Goal: Task Accomplishment & Management: Complete application form

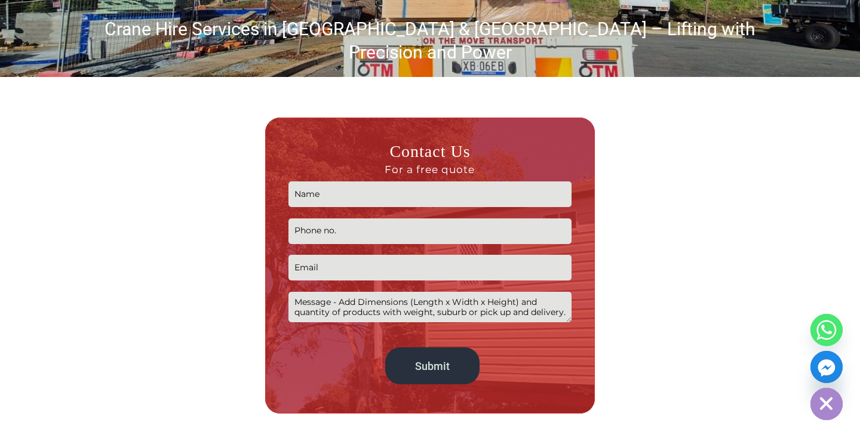
scroll to position [219, 0]
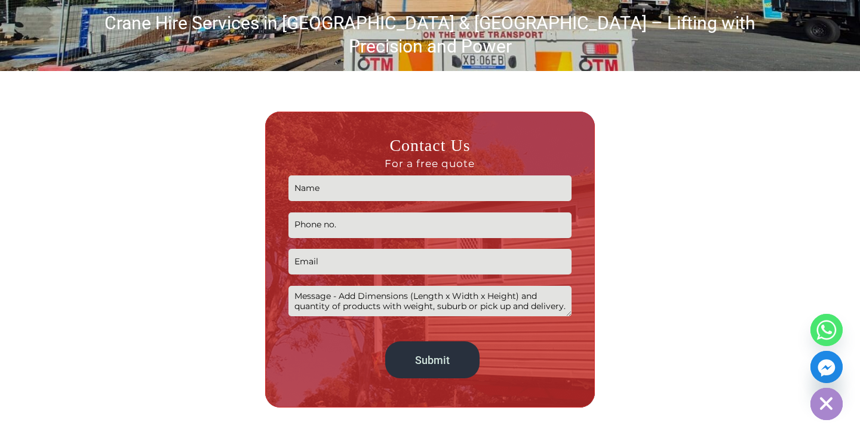
type input "R"
type input "[PERSON_NAME]"
type input "04212569744"
type input "[EMAIL_ADDRESS][DOMAIN_NAME]"
click at [304, 286] on textarea "Contact form" at bounding box center [429, 301] width 282 height 30
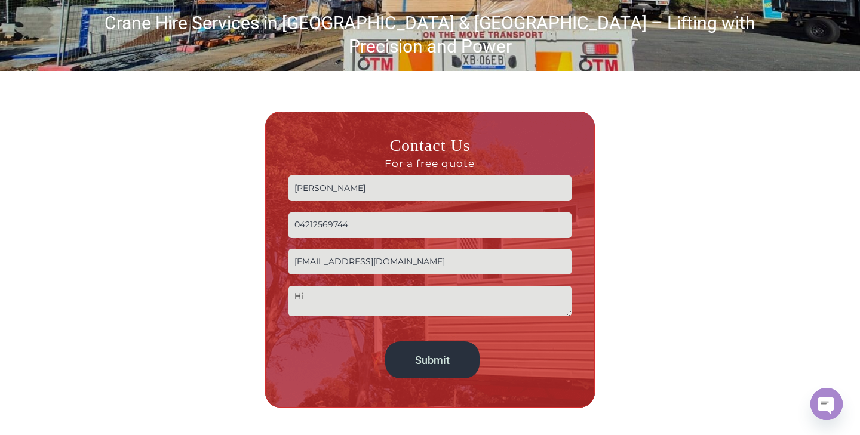
type textarea "H"
click at [570, 289] on textarea "Contact form" at bounding box center [429, 301] width 282 height 30
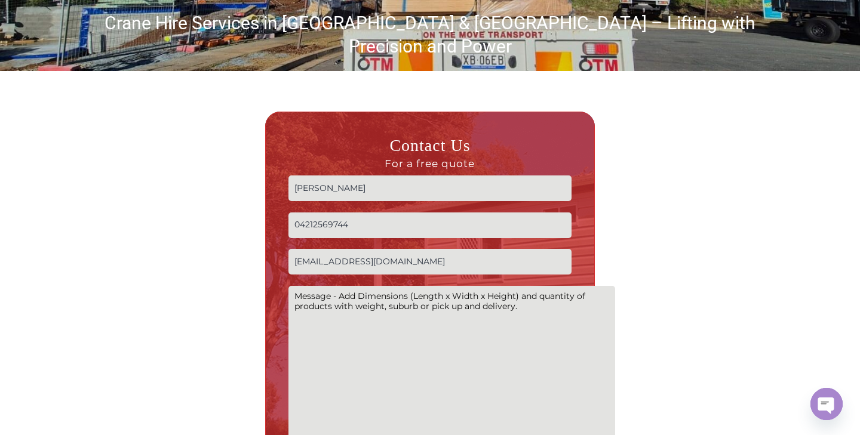
click at [614, 430] on div "Contact Us For a free quote [PERSON_NAME] 04212569744 [EMAIL_ADDRESS][DOMAIN_NA…" at bounding box center [430, 330] width 669 height 437
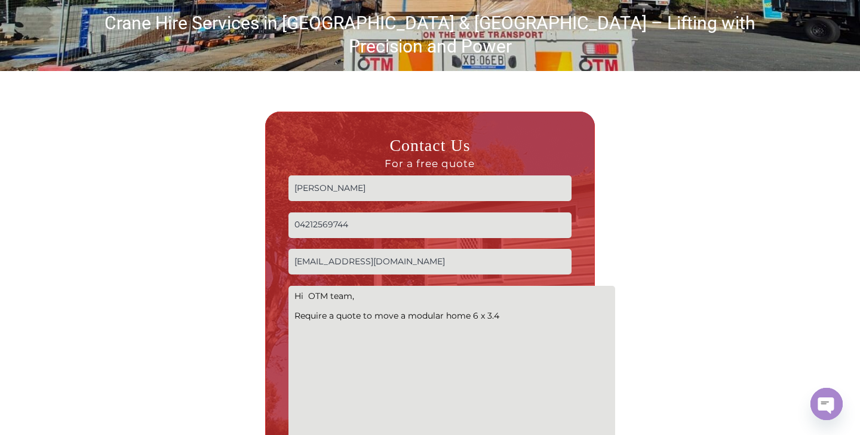
click at [478, 291] on textarea "Hi OTM team, Require a quote to move a modular home 6 x 3.4" at bounding box center [451, 371] width 327 height 171
drag, startPoint x: 479, startPoint y: 291, endPoint x: 479, endPoint y: 305, distance: 13.1
click at [479, 296] on textarea "Hi OTM team, Require a quote to move a modular home 6(l) x 3.4" at bounding box center [451, 371] width 327 height 171
click at [490, 293] on textarea "Hi OTM team, Require a quote to move a modular home 6(Ll) x 3.4" at bounding box center [451, 371] width 327 height 171
click at [487, 293] on textarea "Hi OTM team, Require a quote to move a modular home 6(Ll) x 3.4" at bounding box center [451, 371] width 327 height 171
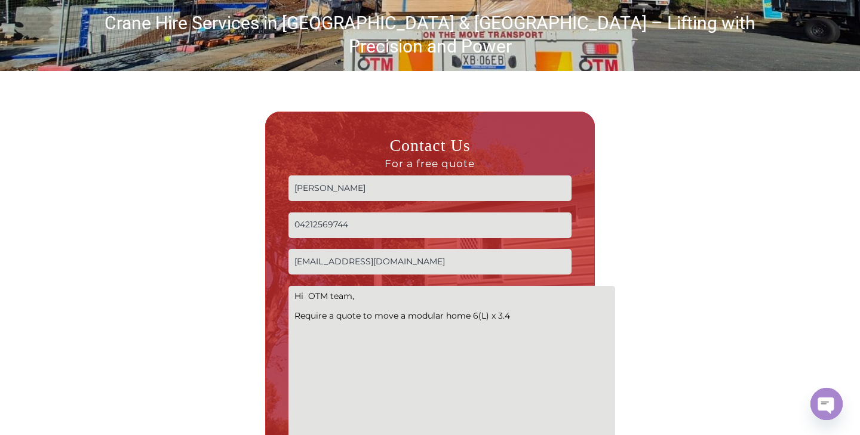
click at [509, 290] on textarea "Hi OTM team, Require a quote to move a modular home 6(L) x 3.4" at bounding box center [451, 371] width 327 height 171
drag, startPoint x: 468, startPoint y: 293, endPoint x: 468, endPoint y: 304, distance: 11.3
click at [468, 293] on textarea "Hi OTM team, Require a quote to move a modular home 6(L) x 3.4(W) x 2.5(H)" at bounding box center [451, 371] width 327 height 171
click at [561, 291] on textarea "Hi OTM team, Require a quote to move a modular homes 6(L) x 3.4(W) x 2.5(H)" at bounding box center [451, 371] width 327 height 171
click at [405, 293] on textarea "Hi OTM team, Require a quote to move a modular homes 6(L) x 3.4(W) x 2.5(H) eac…" at bounding box center [451, 371] width 327 height 171
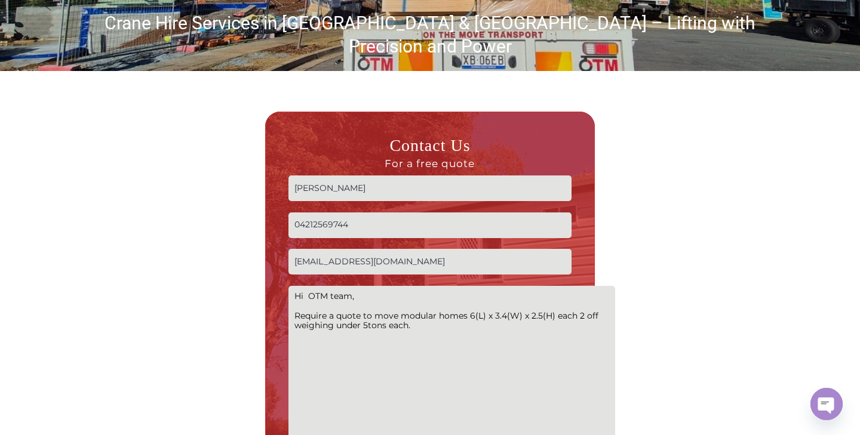
click at [416, 302] on textarea "Hi OTM team, Require a quote to move modular homes 6(L) x 3.4(W) x 2.5(H) each …" at bounding box center [451, 371] width 327 height 171
paste textarea "[STREET_ADDRESS]"
click at [303, 311] on textarea "Hi OTM team, Require a quote to move modular homes 6(L) x 3.4(W) x 2.5(H) each …" at bounding box center [451, 371] width 327 height 171
click at [401, 320] on textarea "Hi OTM team, Require a quote to move modular homes 6(L) x 3.4(W) x 2.5(H) each …" at bounding box center [451, 371] width 327 height 171
click at [414, 302] on textarea "Hi OTM team, Require a quote to move modular homes 6(L) x 3.4(W) x 2.5(H) each …" at bounding box center [451, 371] width 327 height 171
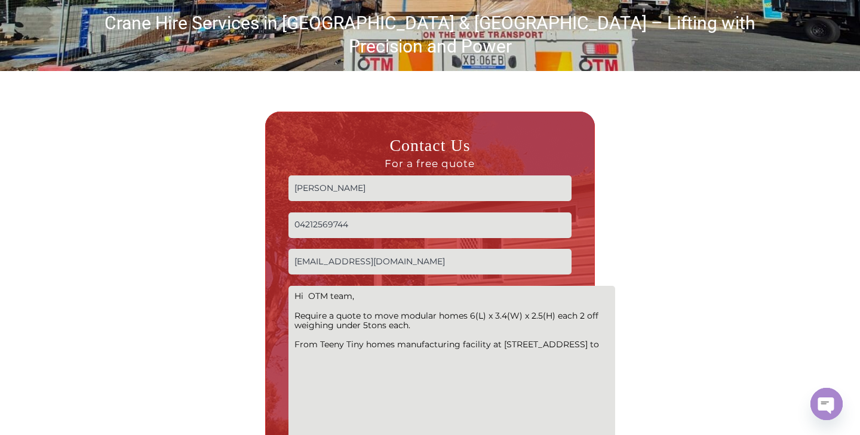
click at [411, 341] on textarea "Hi OTM team, Require a quote to move modular homes 6(L) x 3.4(W) x 2.5(H) each …" at bounding box center [451, 371] width 327 height 171
paste textarea "1 KAMARUN LOOKOUT RD CAINBABLE QLD 4285"
click at [294, 347] on textarea "Hi OTM team, Require a quote to move modular homes 6(L) x 3.4(W) x 2.5(H) each …" at bounding box center [451, 371] width 327 height 171
click at [392, 370] on textarea "Hi OTM team, Require a quote to move modular homes 6(L) x 3.4(W) x 2.5(H) each …" at bounding box center [451, 371] width 327 height 171
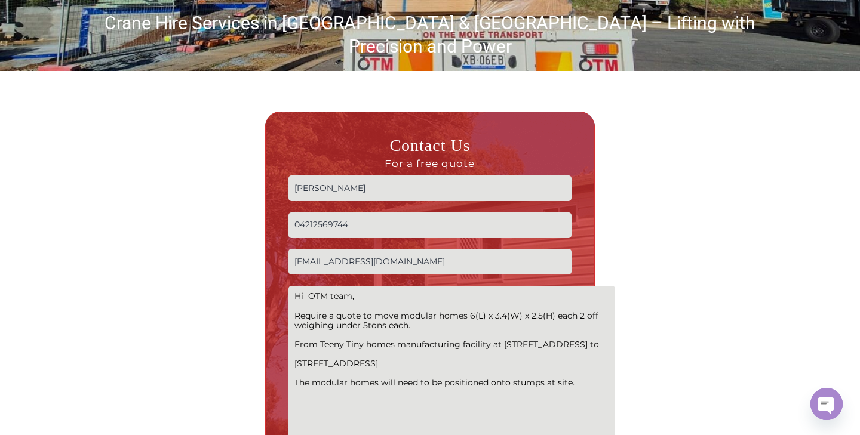
drag, startPoint x: 515, startPoint y: 389, endPoint x: 510, endPoint y: 425, distance: 36.7
click at [515, 389] on textarea "Hi OTM team, Require a quote to move modular homes 6(L) x 3.4(W) x 2.5(H) each …" at bounding box center [451, 371] width 327 height 171
drag, startPoint x: 317, startPoint y: 398, endPoint x: 334, endPoint y: 425, distance: 31.5
click at [317, 398] on textarea "Hi OTM team, Require a quote to move modular homes 6(L) x 3.4(W) x 2.5(H) each …" at bounding box center [451, 371] width 327 height 171
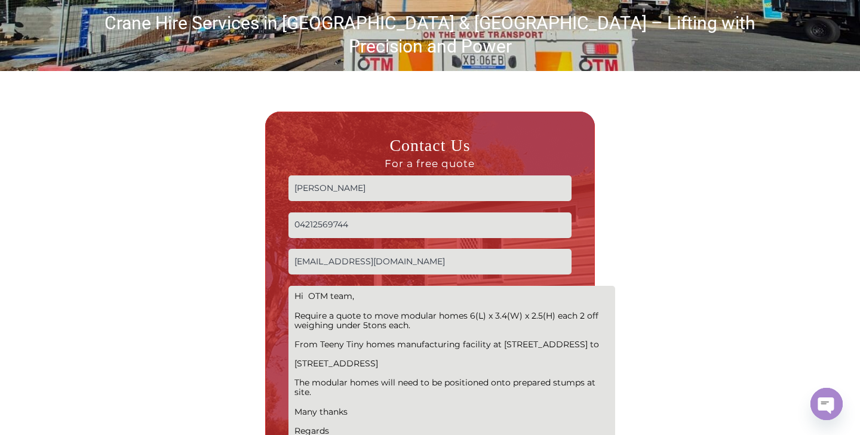
drag, startPoint x: 342, startPoint y: 395, endPoint x: 287, endPoint y: 246, distance: 158.5
click at [287, 246] on div "Contact Us For a free quote [PERSON_NAME] 04212569744 [EMAIL_ADDRESS][DOMAIN_NA…" at bounding box center [430, 330] width 330 height 437
type textarea "Hi OTM team, Require a quote to move modular homes 6(L) x 3.4(W) x 2.5(H) each …"
click at [697, 236] on div at bounding box center [680, 330] width 167 height 437
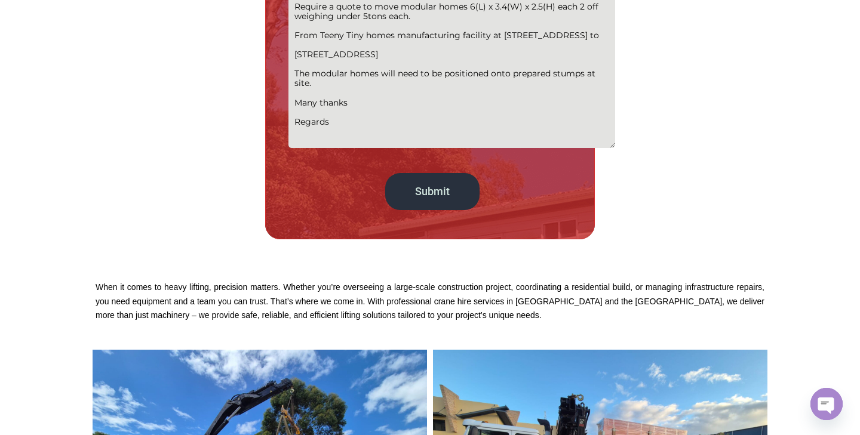
scroll to position [433, 0]
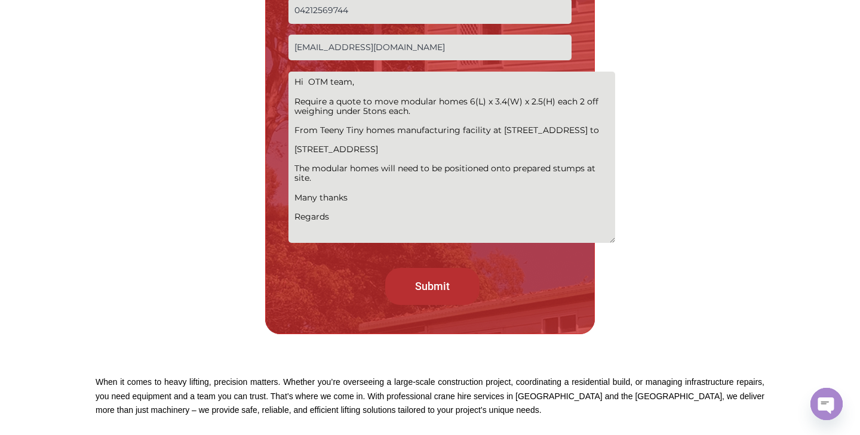
click at [436, 268] on input "Submit" at bounding box center [432, 286] width 95 height 36
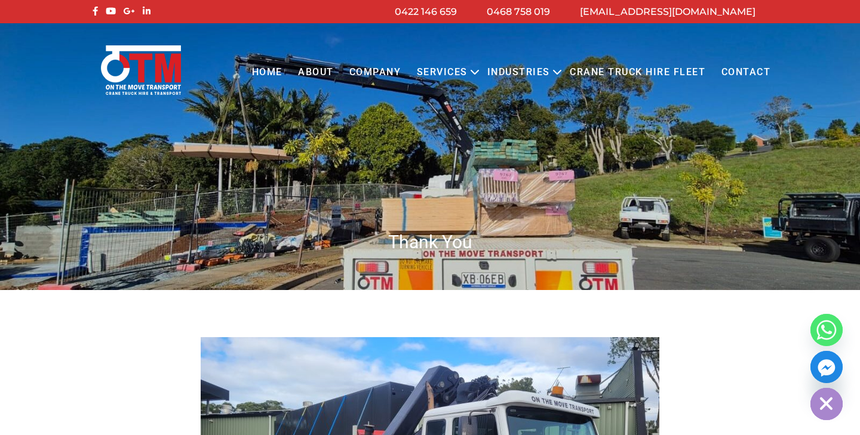
scroll to position [8, 0]
